Goal: Task Accomplishment & Management: Manage account settings

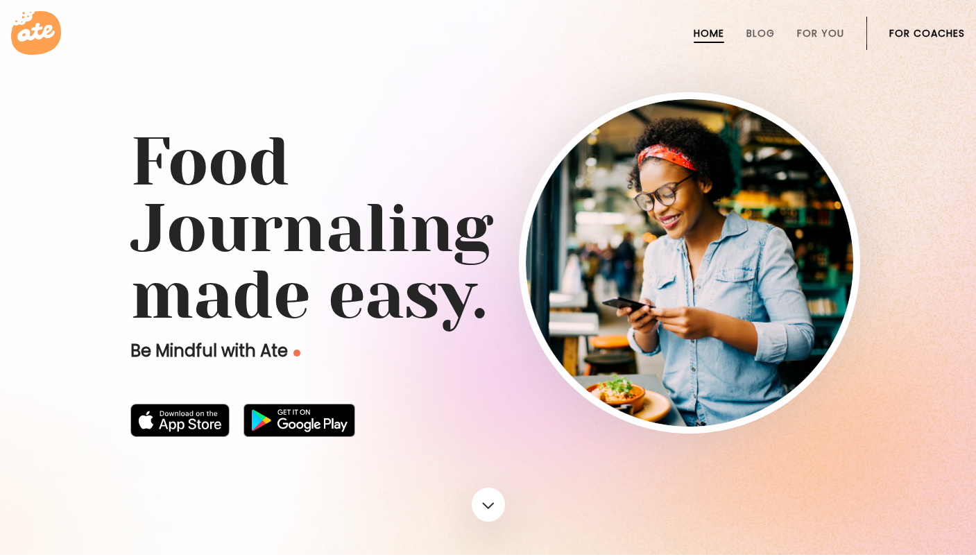
click at [937, 33] on link "For Coaches" at bounding box center [927, 33] width 76 height 11
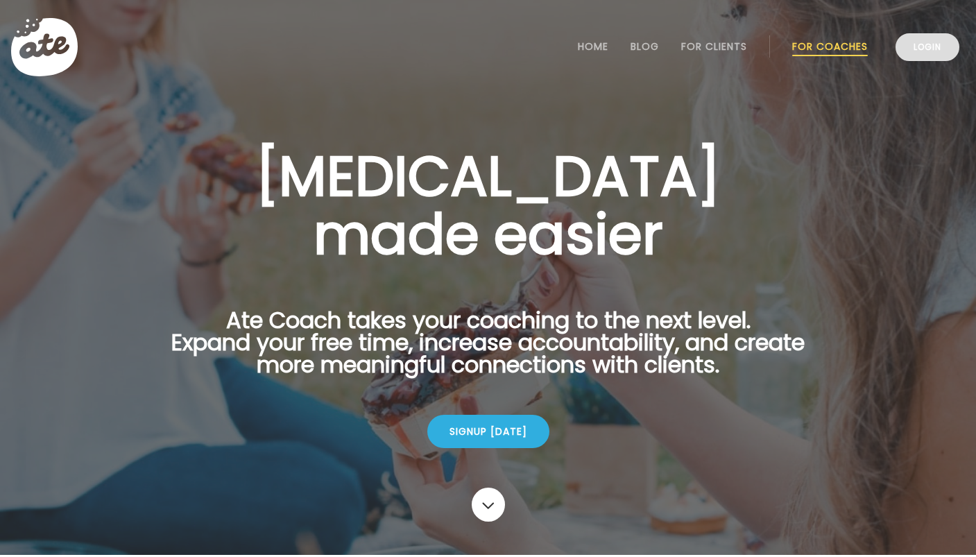
click at [935, 43] on link "Login" at bounding box center [928, 47] width 64 height 28
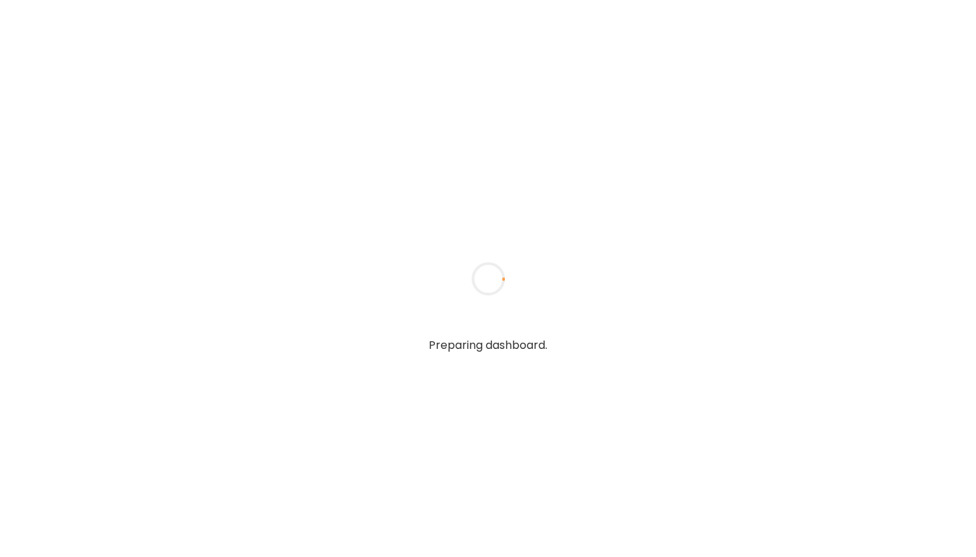
type input "**********"
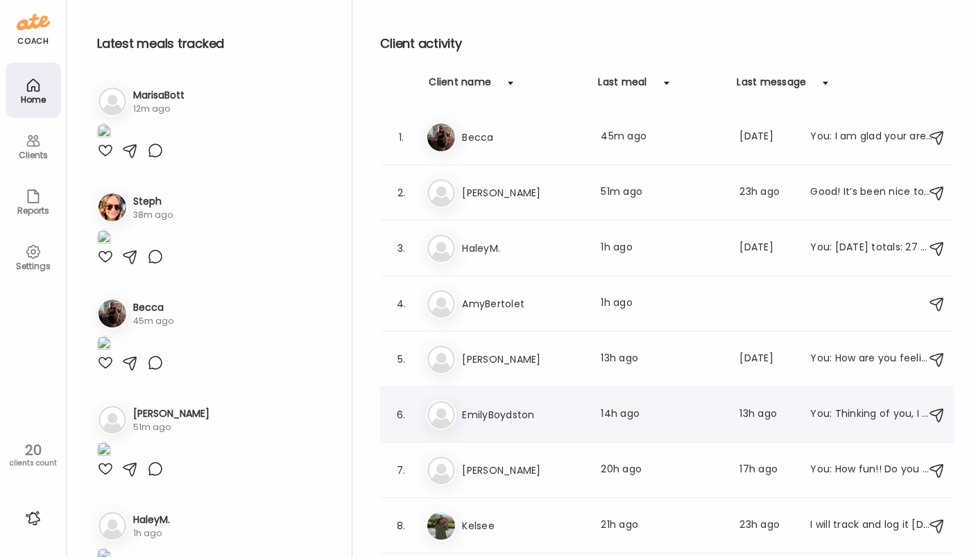
click at [715, 435] on div "6. Em EmilyBoydston Last meal: 14h ago Last message: 13h ago You: Thinking of y…" at bounding box center [667, 415] width 574 height 56
click at [706, 429] on div "Em EmilyBoydston Last meal: 14h ago Last message: 13h ago You: Thinking of you,…" at bounding box center [669, 415] width 486 height 31
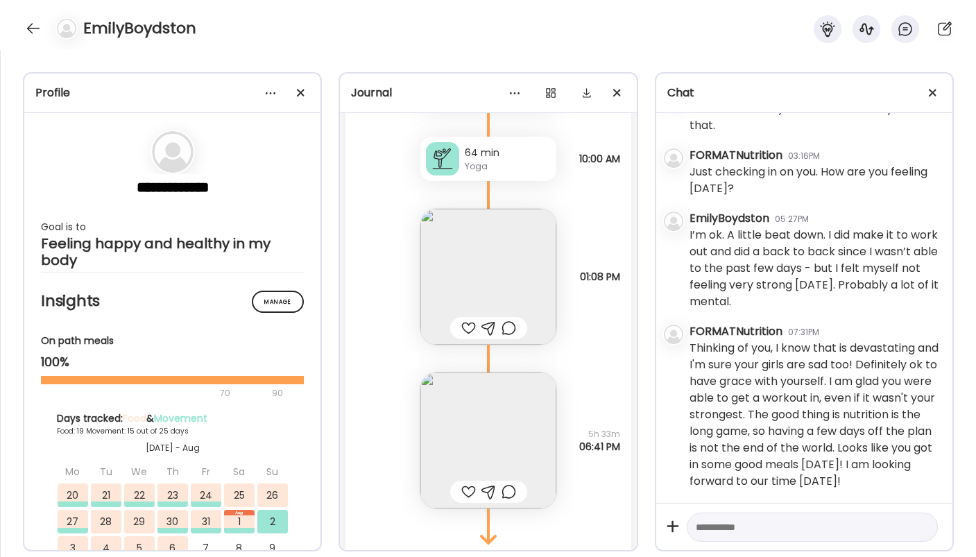
scroll to position [16812, 0]
